Goal: Communication & Community: Share content

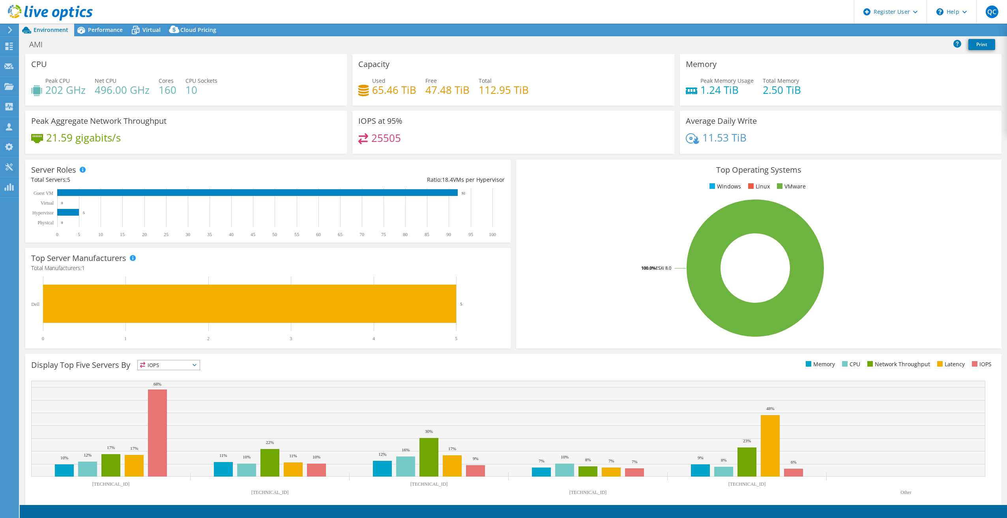
select select "USD"
click at [898, 32] on use at bounding box center [901, 30] width 6 height 5
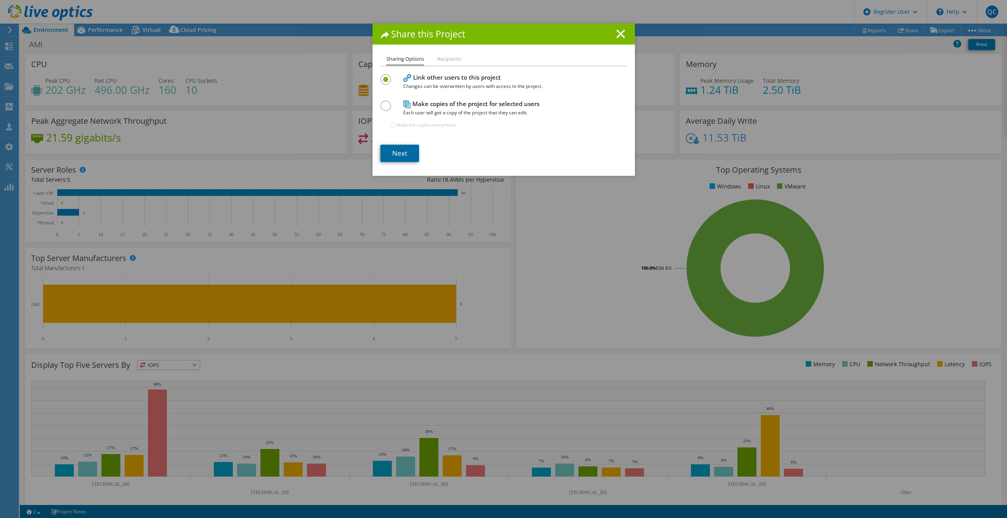
click at [406, 150] on link "Next" at bounding box center [399, 153] width 39 height 17
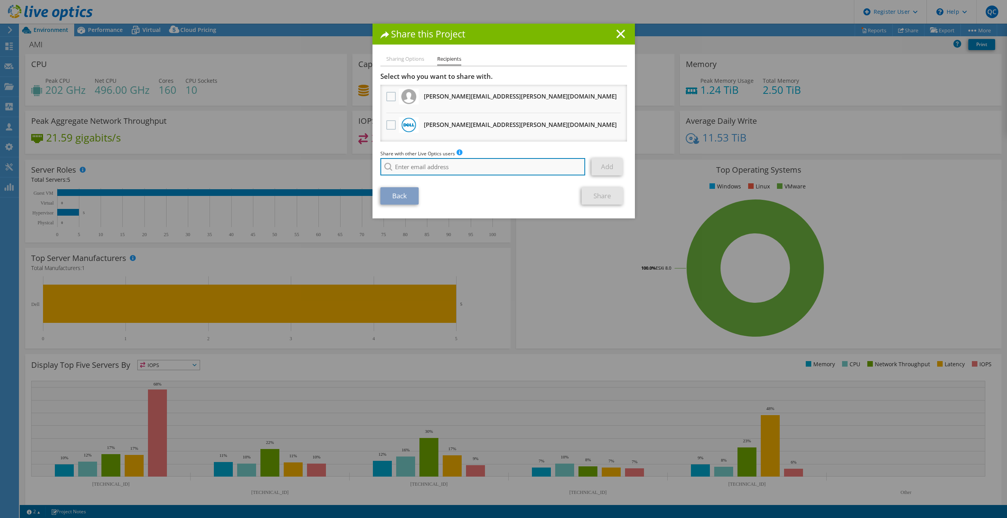
click at [456, 168] on input "search" at bounding box center [482, 166] width 205 height 17
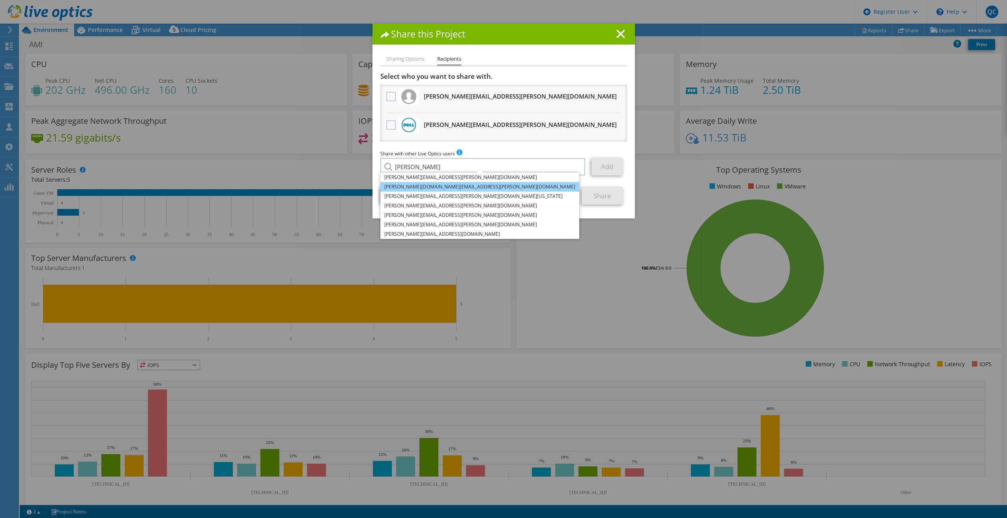
click at [451, 186] on li "[PERSON_NAME][DOMAIN_NAME][EMAIL_ADDRESS][PERSON_NAME][DOMAIN_NAME]" at bounding box center [479, 186] width 199 height 9
type input "[PERSON_NAME][DOMAIN_NAME][EMAIL_ADDRESS][PERSON_NAME][DOMAIN_NAME]"
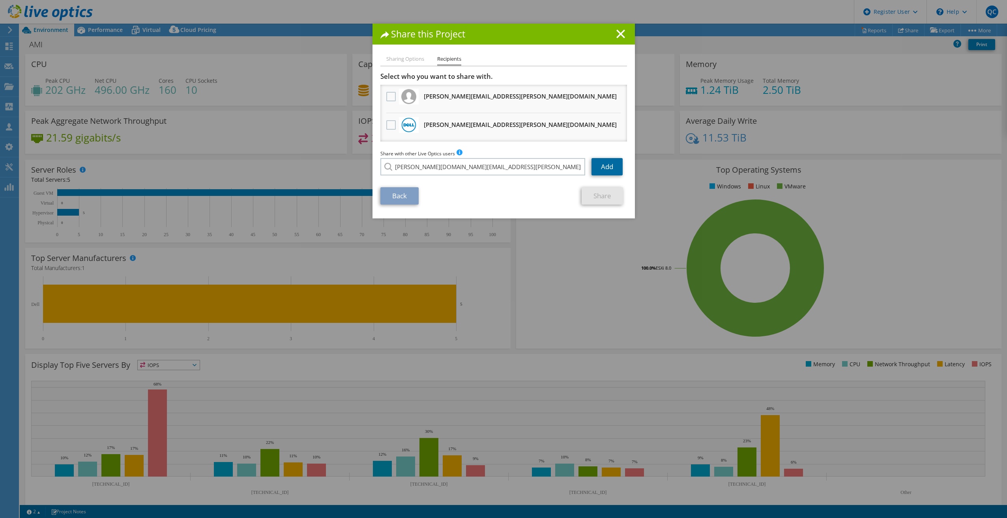
click at [598, 169] on link "Add" at bounding box center [606, 166] width 31 height 17
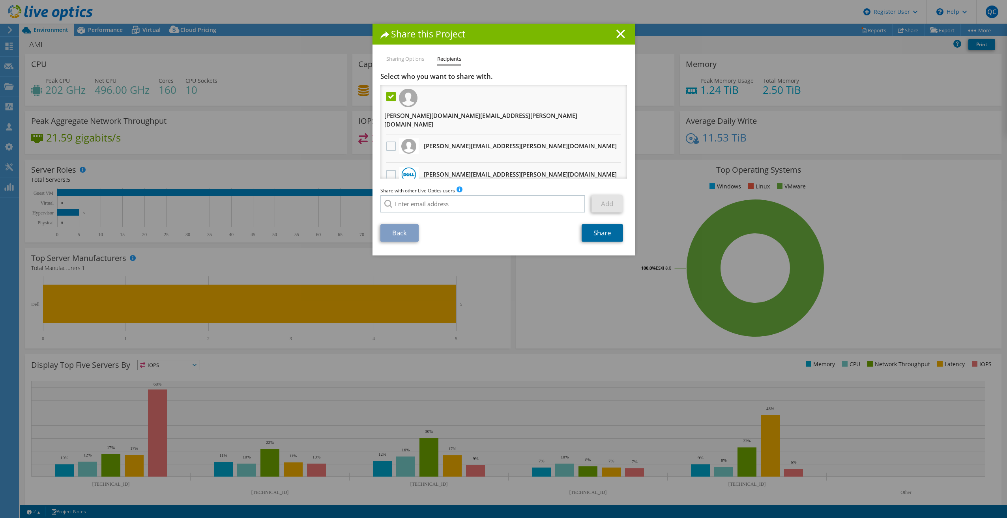
click at [598, 225] on link "Share" at bounding box center [601, 232] width 41 height 17
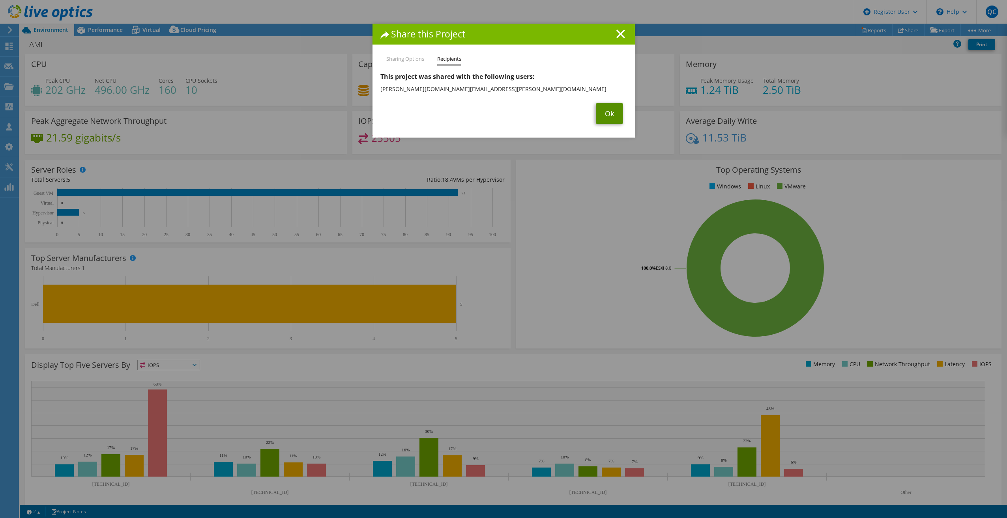
click at [613, 115] on link "Ok" at bounding box center [609, 113] width 27 height 21
